Goal: Navigation & Orientation: Find specific page/section

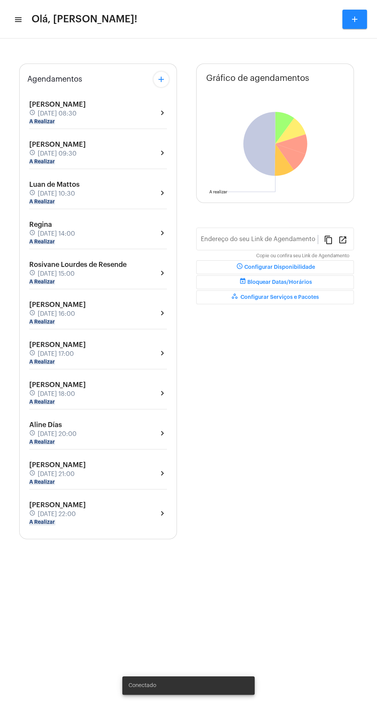
type input "[URL][DOMAIN_NAME][PERSON_NAME]"
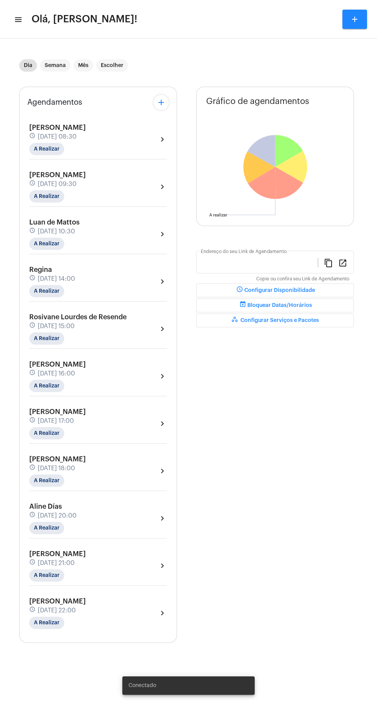
type input "[URL][DOMAIN_NAME][PERSON_NAME]"
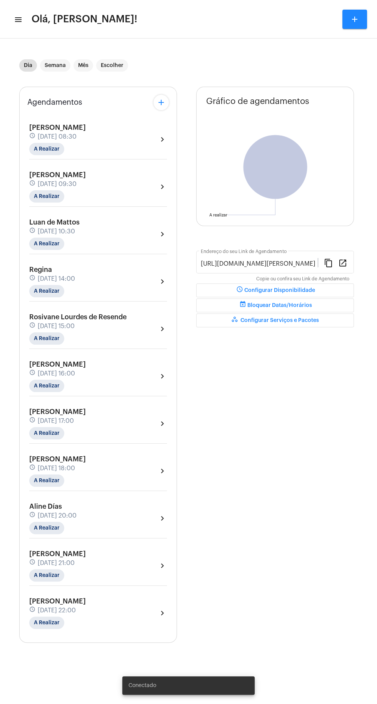
click at [22, 21] on mat-toolbar-row "menu Olá, Léo Rezende! add" at bounding box center [188, 19] width 377 height 25
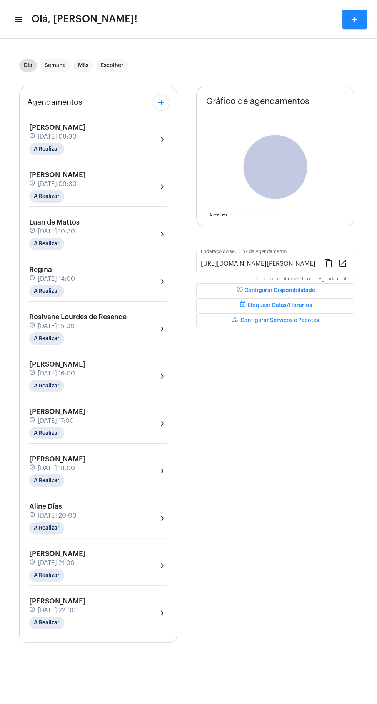
click at [20, 19] on mat-icon "menu" at bounding box center [18, 19] width 8 height 9
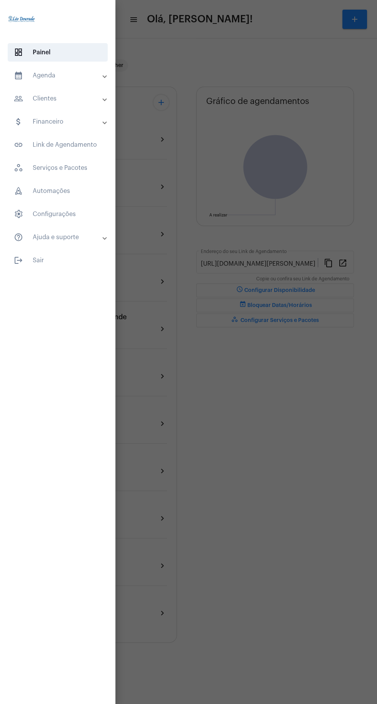
click at [67, 79] on mat-panel-title "calendar_month_outlined Agenda" at bounding box center [58, 75] width 89 height 9
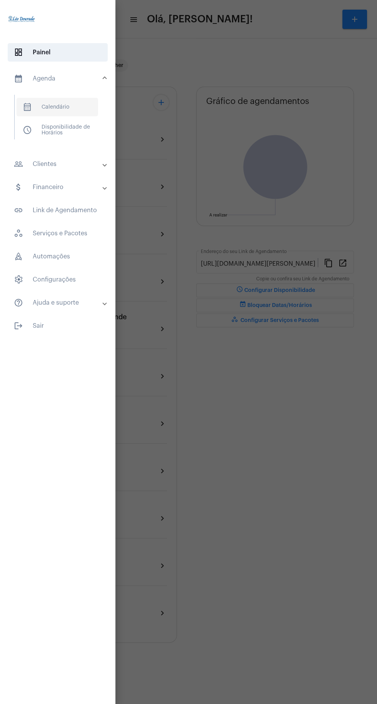
click at [71, 108] on span "calendar_month_outlined Calendário" at bounding box center [58, 107] width 82 height 18
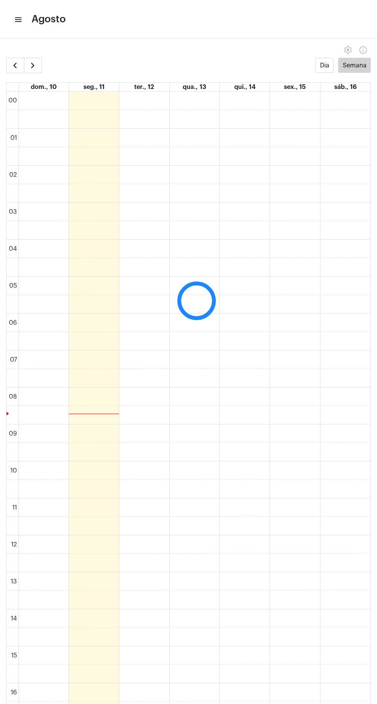
scroll to position [222, 0]
